Goal: Entertainment & Leisure: Consume media (video, audio)

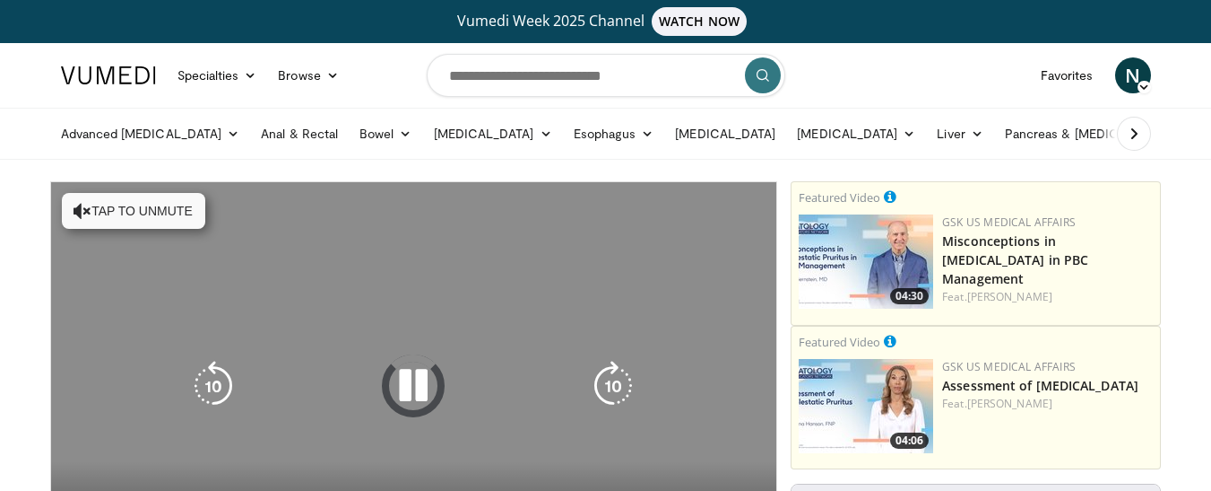
click at [133, 209] on button "Tap to unmute" at bounding box center [133, 211] width 143 height 36
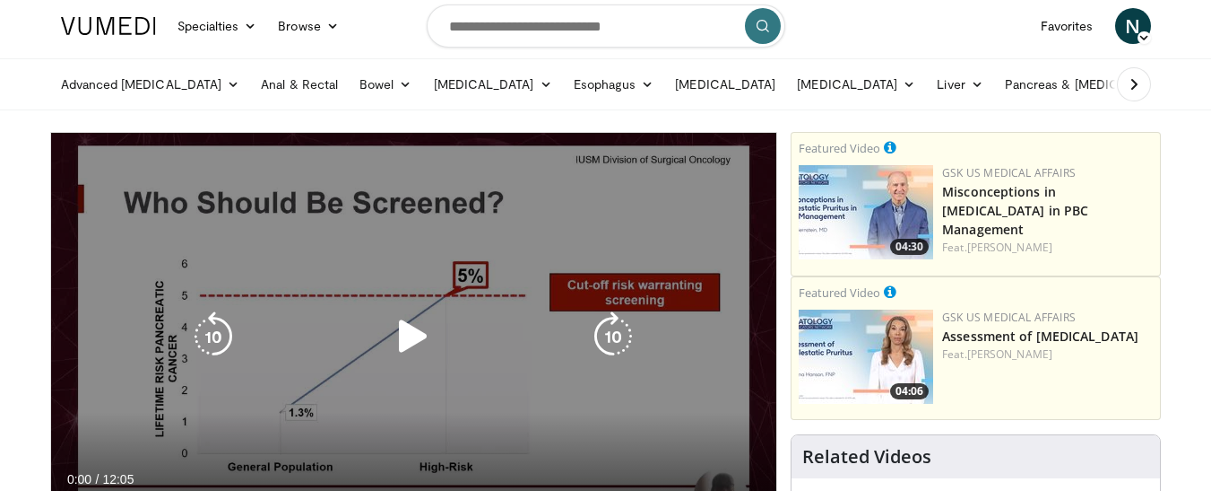
scroll to position [90, 0]
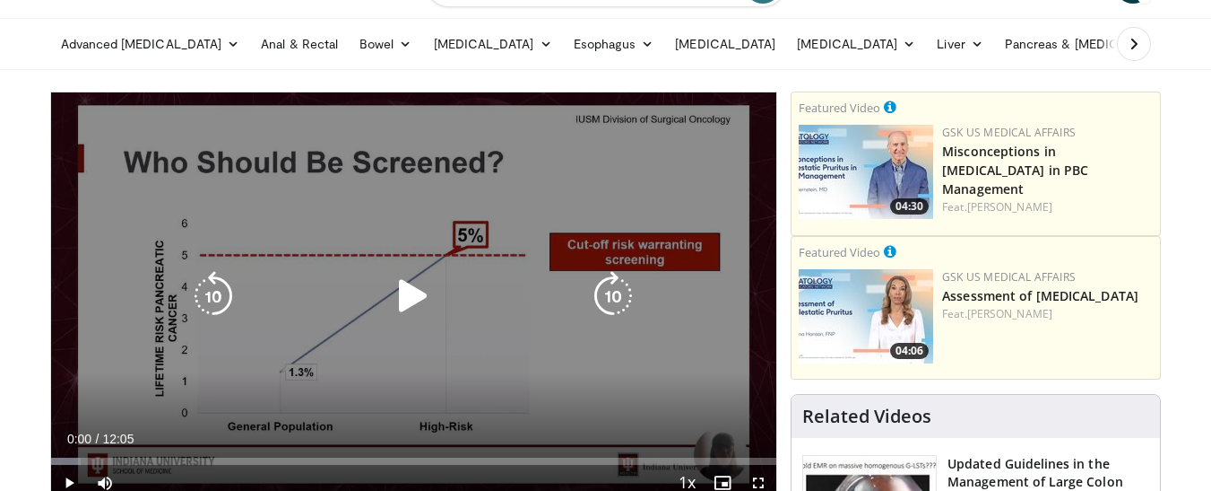
click at [411, 285] on icon "Video Player" at bounding box center [413, 296] width 50 height 50
click at [419, 300] on icon "Video Player" at bounding box center [413, 296] width 50 height 50
click at [400, 300] on icon "Video Player" at bounding box center [413, 296] width 50 height 50
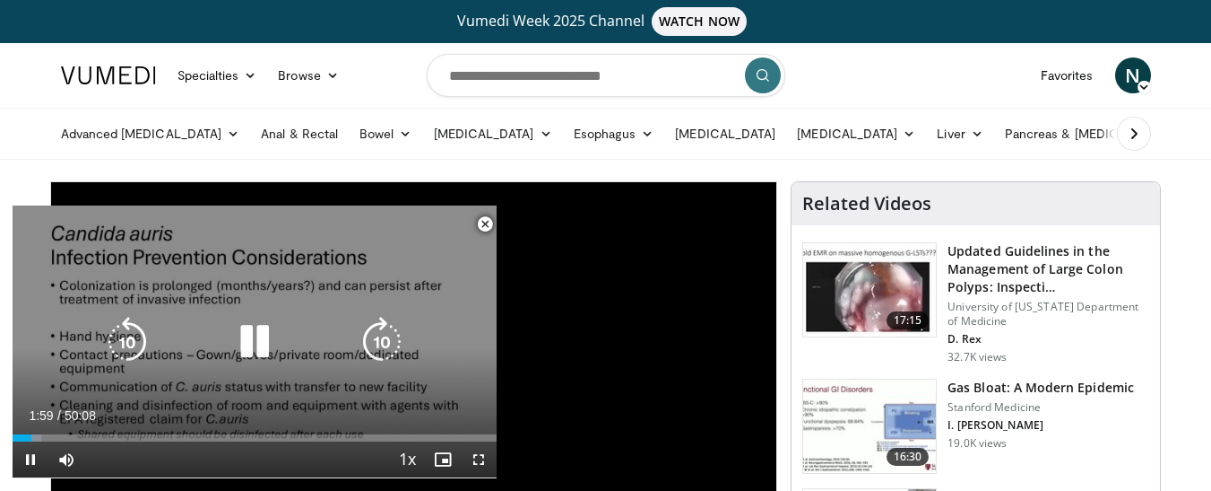
click at [258, 343] on icon "Video Player" at bounding box center [255, 342] width 50 height 50
click at [265, 335] on icon "Video Player" at bounding box center [255, 342] width 50 height 50
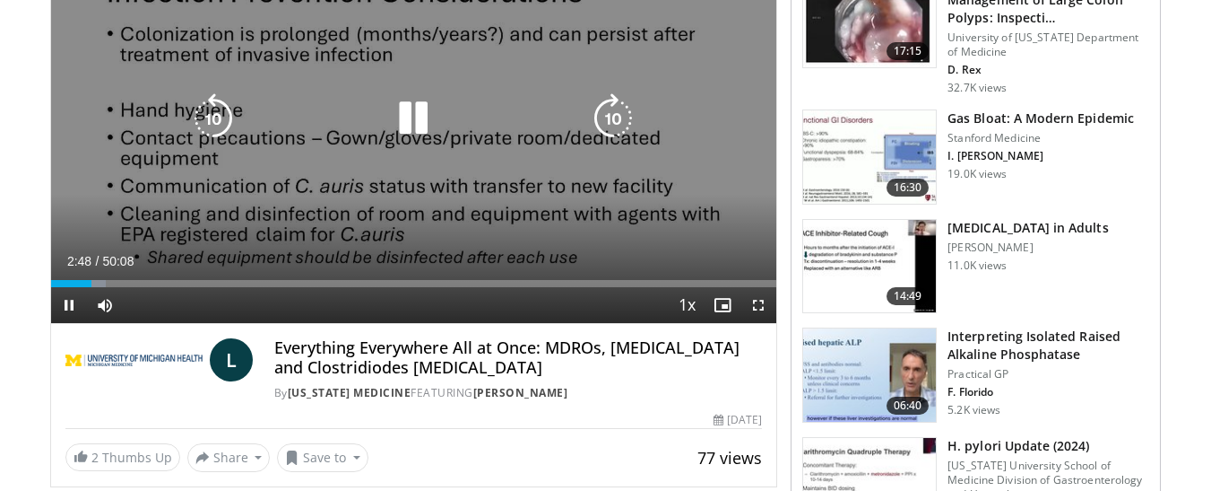
scroll to position [179, 0]
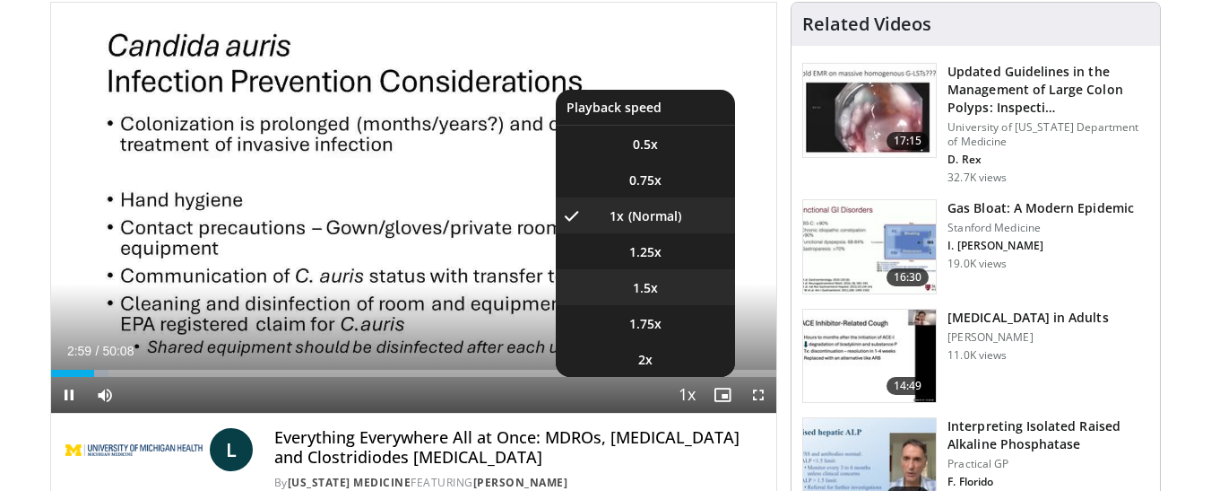
click at [652, 288] on span "1.5x" at bounding box center [645, 288] width 25 height 18
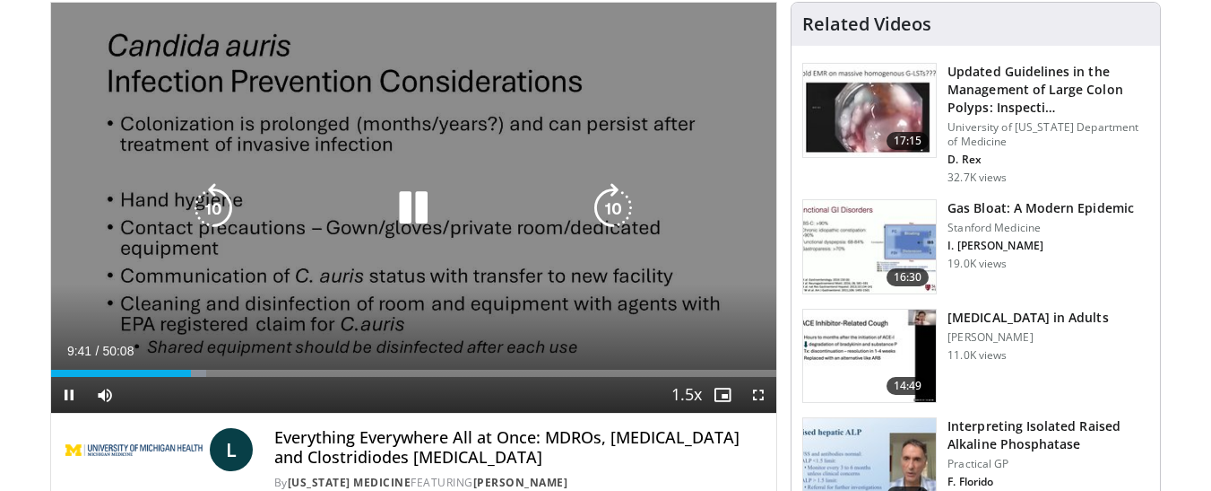
click at [414, 203] on icon "Video Player" at bounding box center [413, 208] width 50 height 50
